Goal: Information Seeking & Learning: Learn about a topic

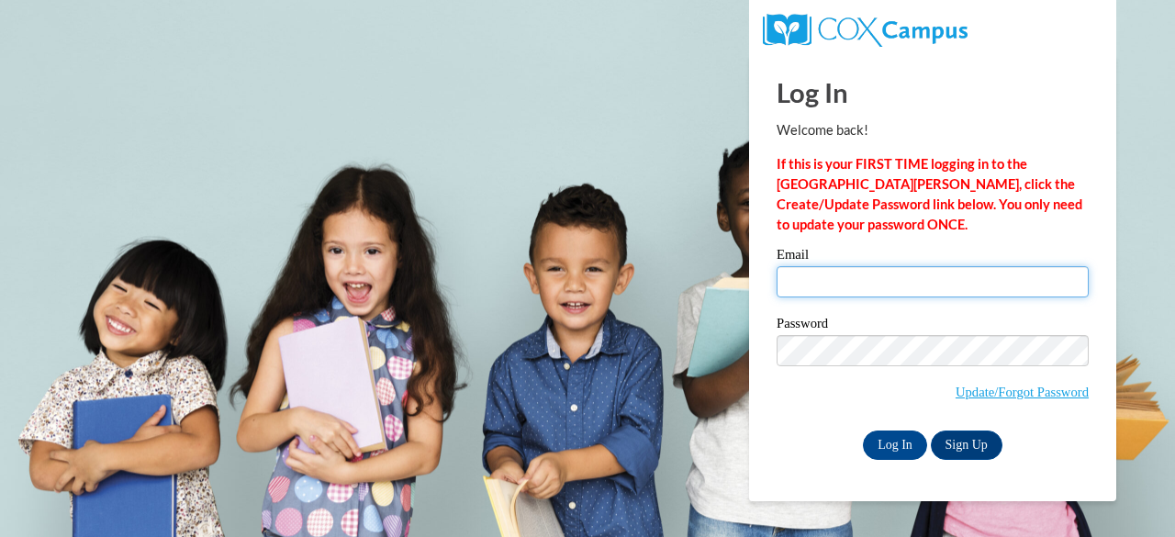
click at [851, 289] on input "Email" at bounding box center [933, 281] width 312 height 31
type input "mcoleman@atlantaspeechschool.org"
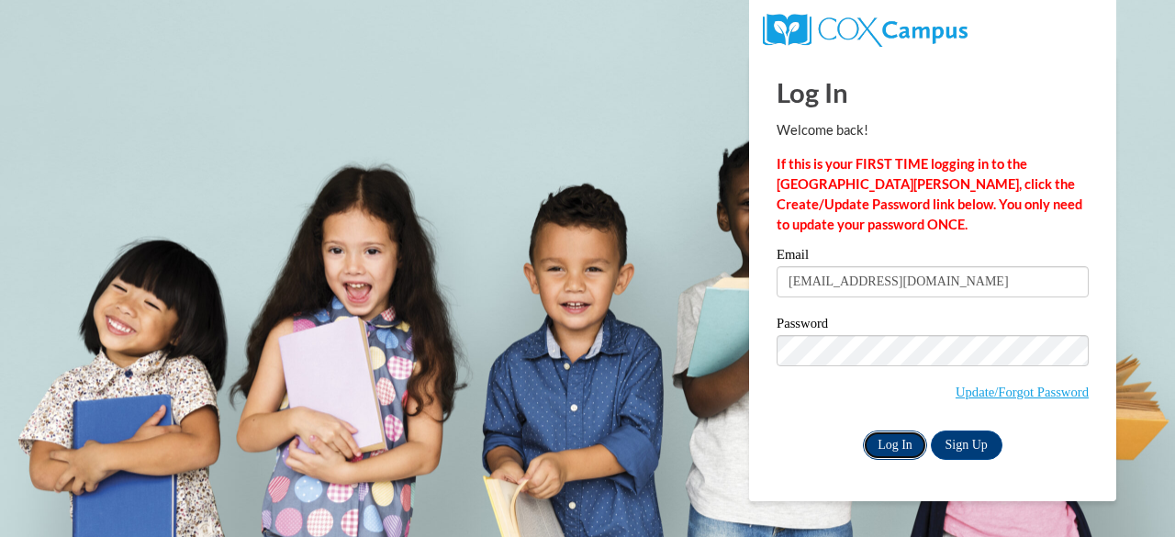
click at [899, 438] on input "Log In" at bounding box center [895, 445] width 64 height 29
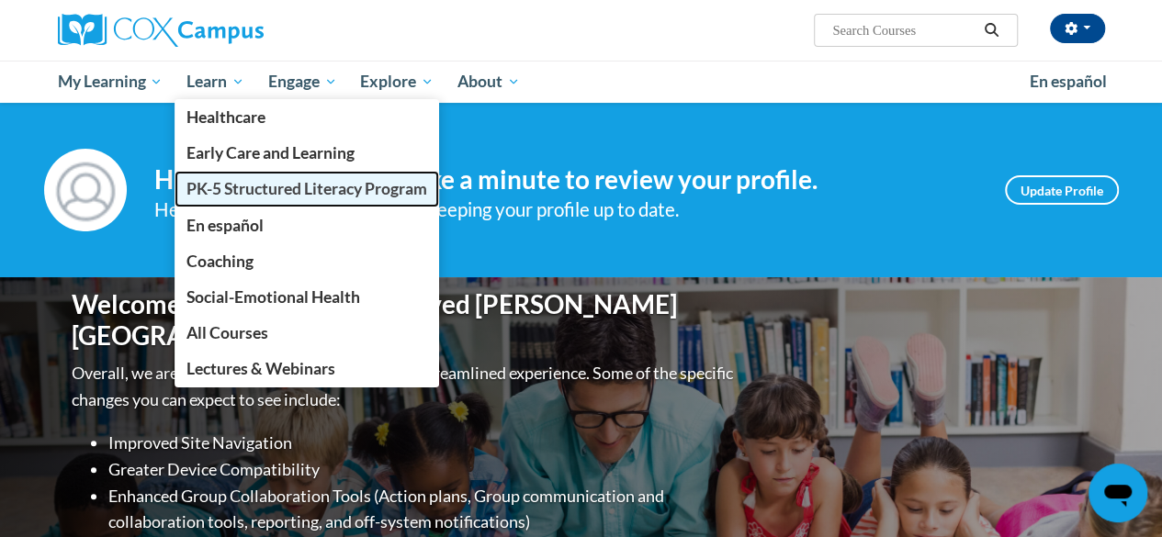
click at [263, 190] on span "PK-5 Structured Literacy Program" at bounding box center [306, 188] width 241 height 19
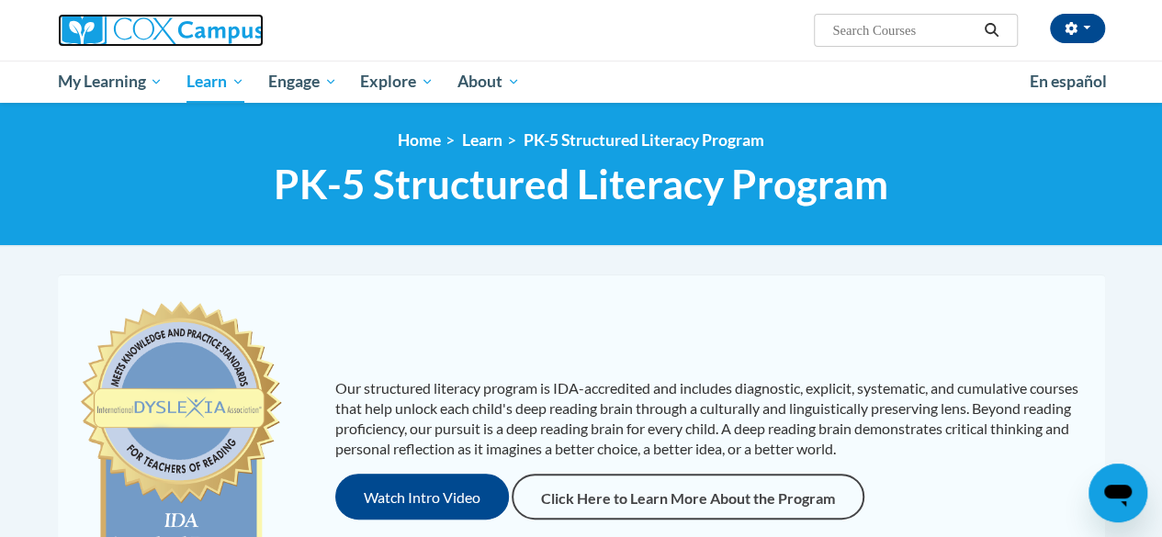
click at [140, 41] on img at bounding box center [161, 30] width 206 height 33
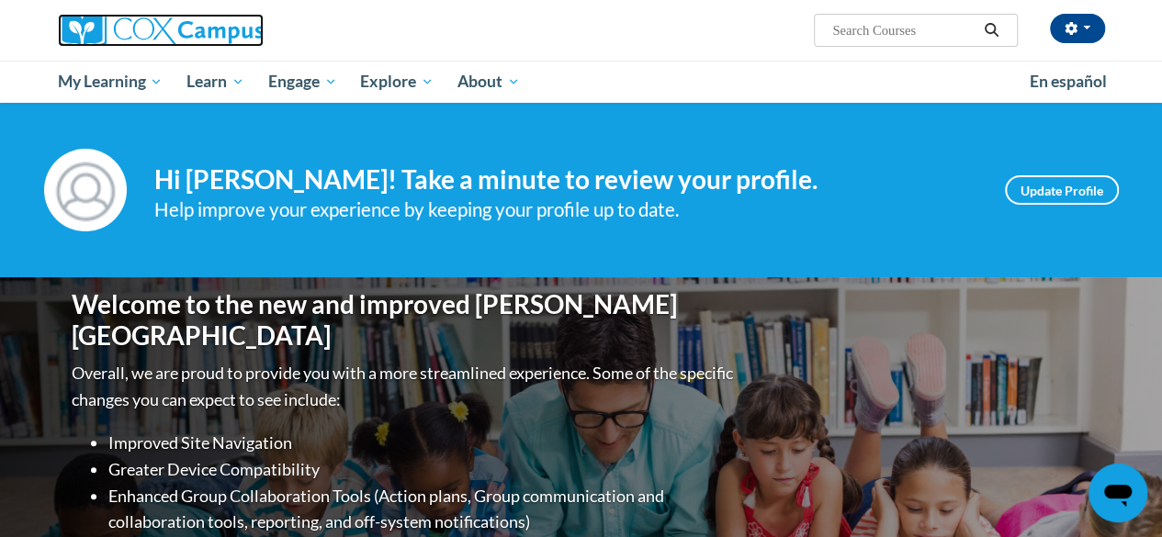
click at [197, 25] on img at bounding box center [161, 30] width 206 height 33
